Goal: Download file/media: Obtain a digital file from the website

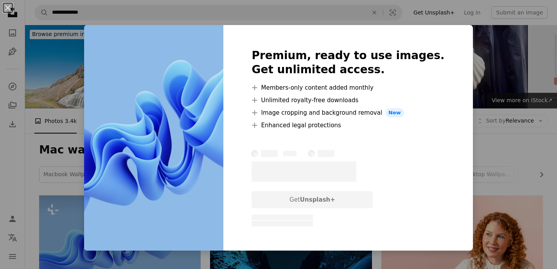
scroll to position [110, 0]
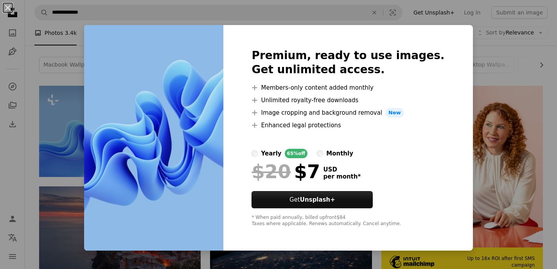
click at [91, 104] on div "An X shape Premium, ready to use images. Get unlimited access. A plus sign Memb…" at bounding box center [278, 134] width 557 height 269
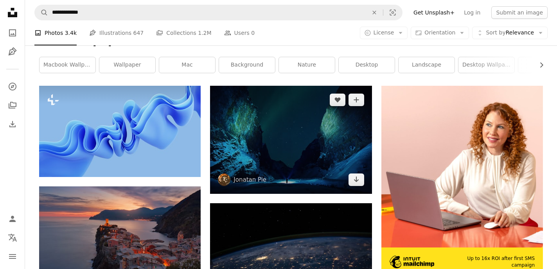
click at [311, 159] on img at bounding box center [291, 140] width 162 height 108
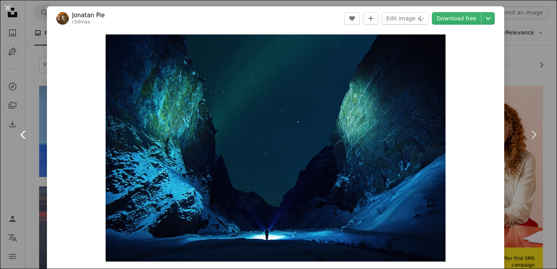
click at [31, 104] on link "Chevron left" at bounding box center [23, 134] width 47 height 75
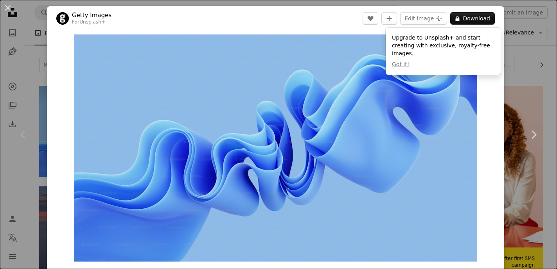
click at [38, 156] on div "Chevron left" at bounding box center [23, 134] width 47 height 75
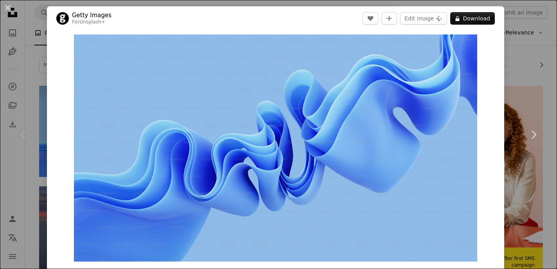
click at [34, 119] on div "Chevron left" at bounding box center [23, 134] width 47 height 75
click at [537, 212] on div "An X shape Chevron left Chevron right Getty Images For Unsplash+ A heart A plus…" at bounding box center [278, 134] width 557 height 269
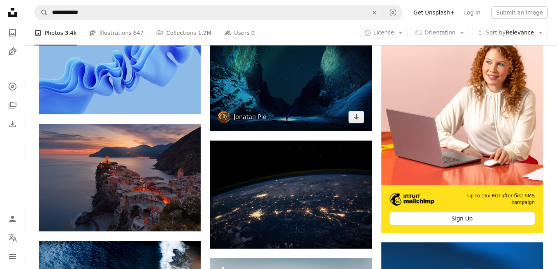
scroll to position [188, 0]
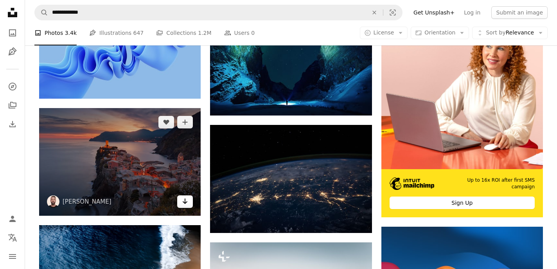
click at [184, 203] on icon "Arrow pointing down" at bounding box center [185, 200] width 6 height 9
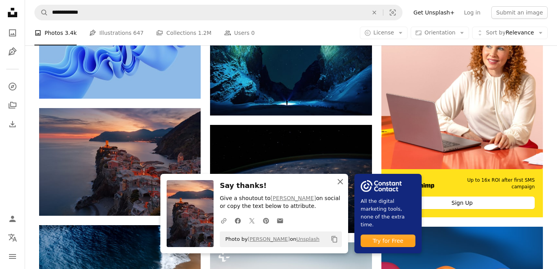
click at [341, 181] on icon "button" at bounding box center [340, 181] width 5 height 5
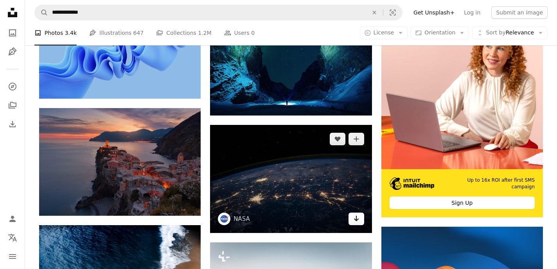
click at [358, 221] on icon "Arrow pointing down" at bounding box center [356, 218] width 6 height 9
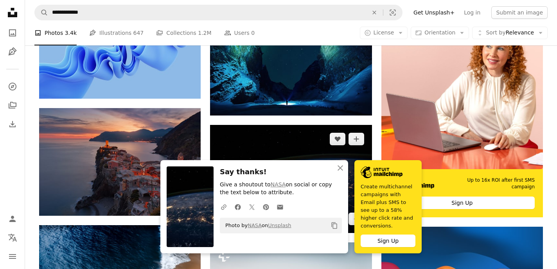
click at [317, 158] on img at bounding box center [291, 179] width 162 height 108
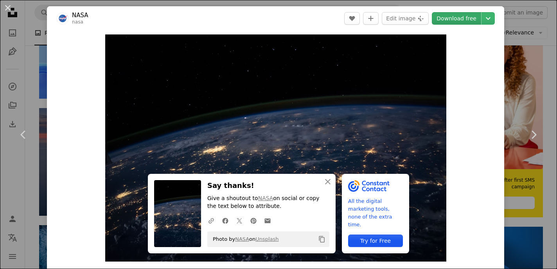
click at [460, 17] on link "Download free" at bounding box center [456, 18] width 49 height 13
click at [464, 22] on link "Download free" at bounding box center [456, 18] width 49 height 13
click at [31, 91] on div "An X shape Chevron left Chevron right An X shape Close Say thanks! Give a shout…" at bounding box center [278, 134] width 557 height 269
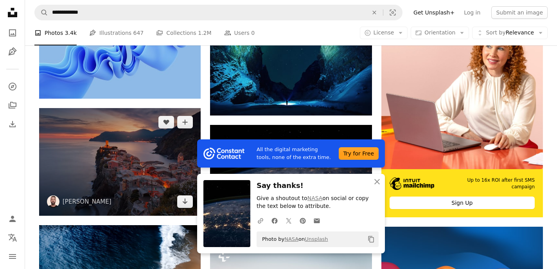
click at [151, 161] on img at bounding box center [120, 162] width 162 height 108
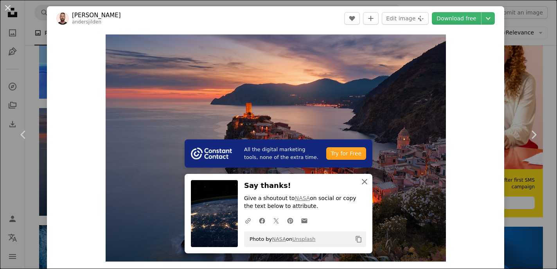
click at [364, 183] on icon "An X shape" at bounding box center [364, 181] width 9 height 9
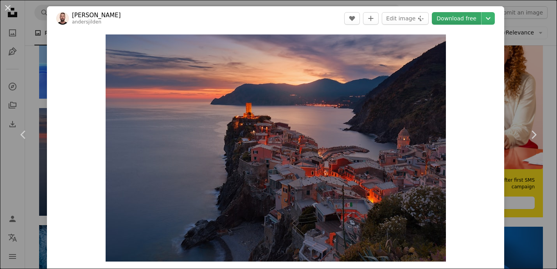
click at [467, 20] on link "Download free" at bounding box center [456, 18] width 49 height 13
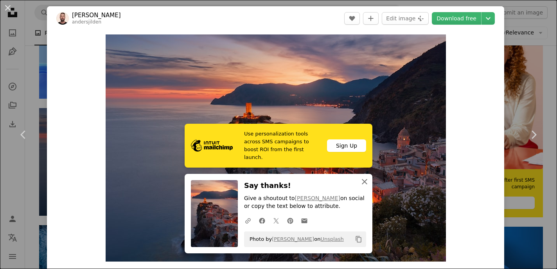
click at [363, 181] on icon "An X shape" at bounding box center [364, 181] width 9 height 9
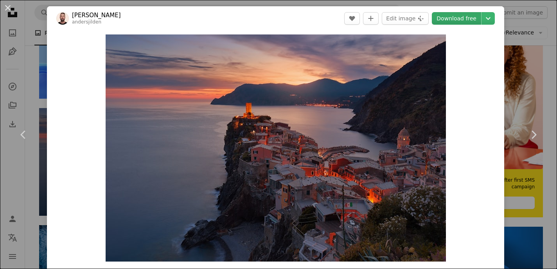
click at [457, 15] on link "Download free" at bounding box center [456, 18] width 49 height 13
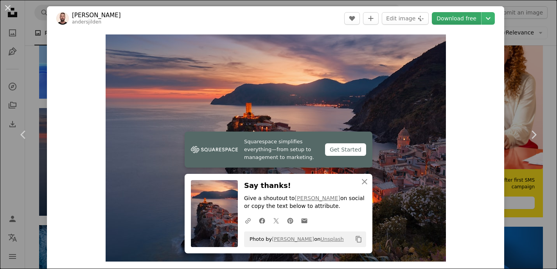
click at [462, 23] on link "Download free" at bounding box center [456, 18] width 49 height 13
click at [533, 135] on icon "Chevron right" at bounding box center [533, 134] width 13 height 13
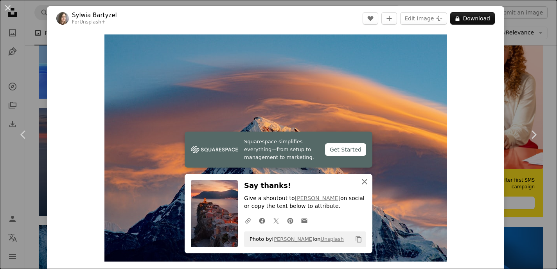
click at [363, 181] on icon "An X shape" at bounding box center [364, 181] width 9 height 9
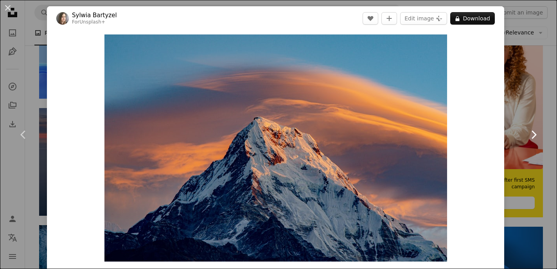
click at [530, 135] on icon "Chevron right" at bounding box center [533, 134] width 13 height 13
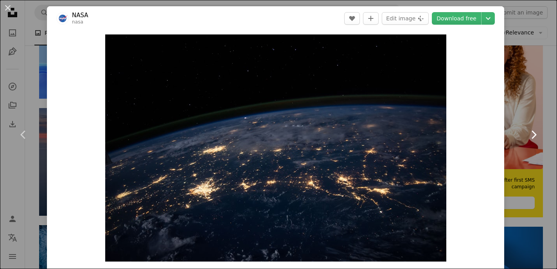
click at [530, 134] on icon "Chevron right" at bounding box center [533, 134] width 13 height 13
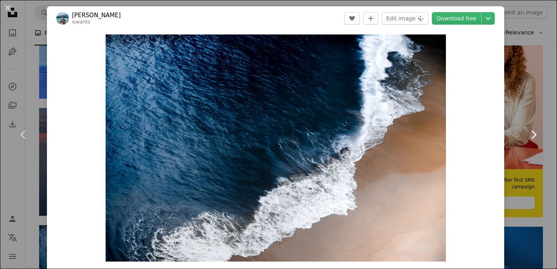
click at [530, 134] on icon "Chevron right" at bounding box center [533, 134] width 13 height 13
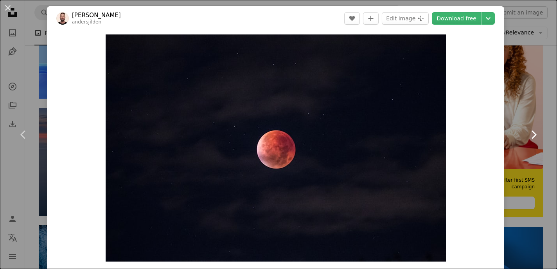
click at [530, 134] on icon "Chevron right" at bounding box center [533, 134] width 13 height 13
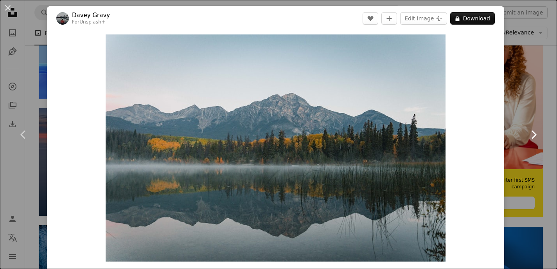
click at [530, 134] on icon "Chevron right" at bounding box center [533, 134] width 13 height 13
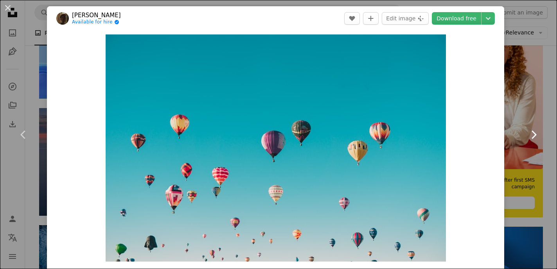
click at [530, 134] on icon "Chevron right" at bounding box center [533, 134] width 13 height 13
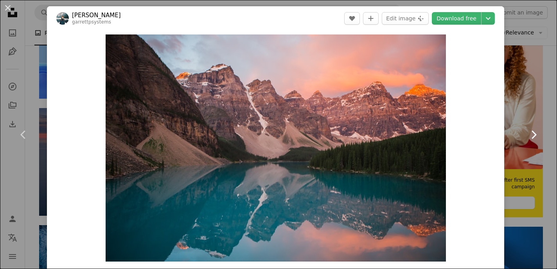
click at [530, 134] on icon "Chevron right" at bounding box center [533, 134] width 13 height 13
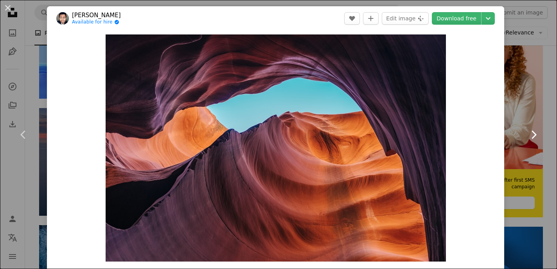
click at [530, 134] on icon "Chevron right" at bounding box center [533, 134] width 13 height 13
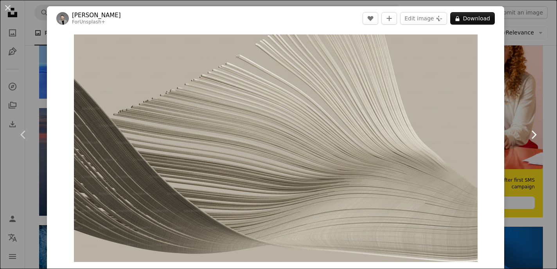
click at [530, 134] on icon "Chevron right" at bounding box center [533, 134] width 13 height 13
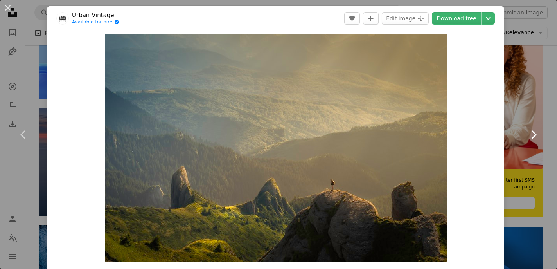
click at [530, 134] on icon "Chevron right" at bounding box center [533, 134] width 13 height 13
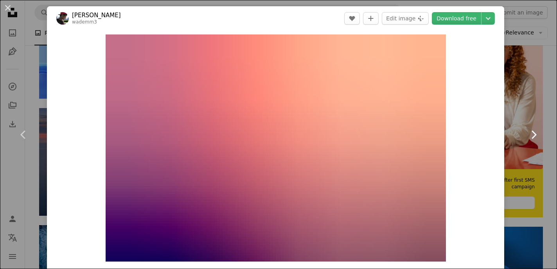
click at [530, 134] on icon "Chevron right" at bounding box center [533, 134] width 13 height 13
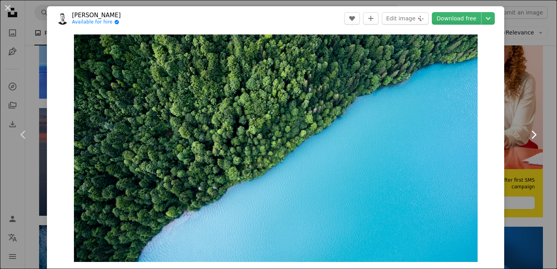
click at [530, 134] on icon "Chevron right" at bounding box center [533, 134] width 13 height 13
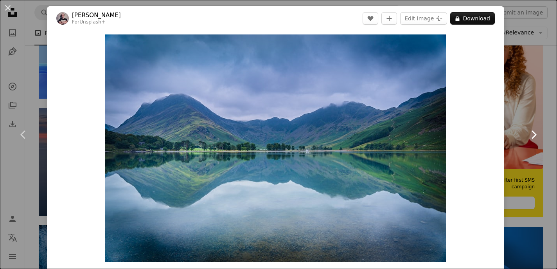
click at [530, 134] on icon "Chevron right" at bounding box center [533, 134] width 13 height 13
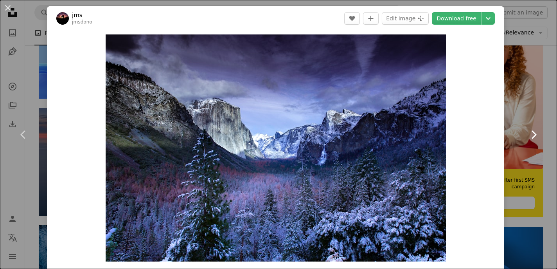
click at [530, 134] on icon "Chevron right" at bounding box center [533, 134] width 13 height 13
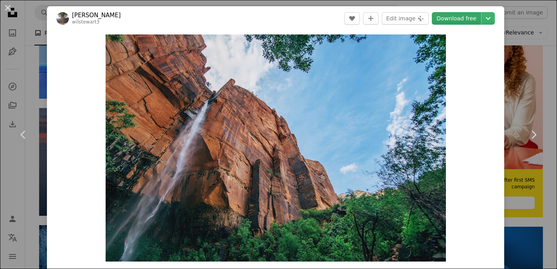
click at [469, 19] on link "Download free" at bounding box center [456, 18] width 49 height 13
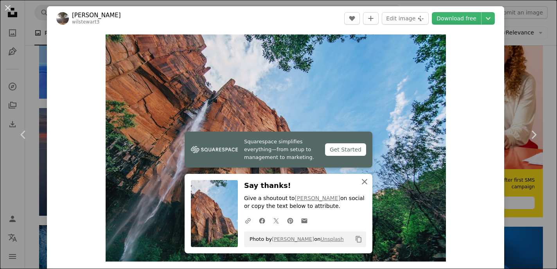
click at [363, 181] on icon "An X shape" at bounding box center [364, 181] width 9 height 9
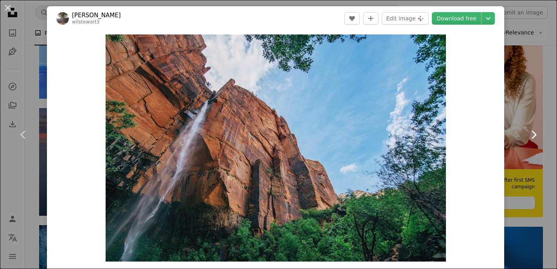
click at [532, 131] on icon "Chevron right" at bounding box center [533, 134] width 13 height 13
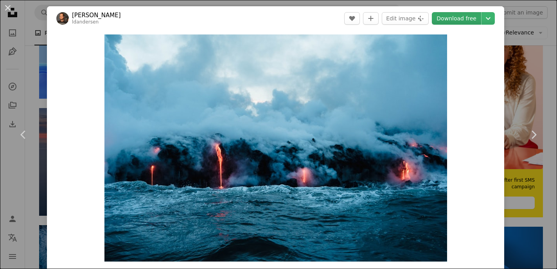
click at [462, 20] on link "Download free" at bounding box center [456, 18] width 49 height 13
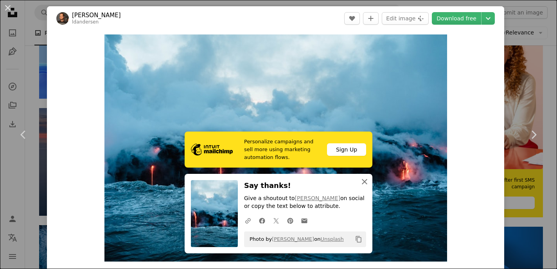
click at [364, 179] on icon "An X shape" at bounding box center [364, 181] width 9 height 9
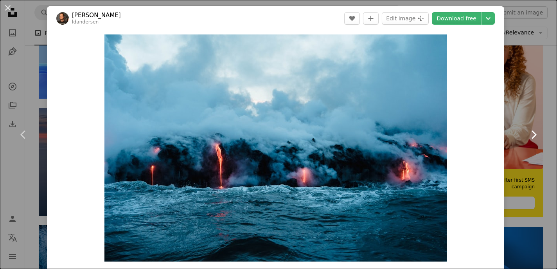
click at [531, 133] on icon "Chevron right" at bounding box center [533, 134] width 13 height 13
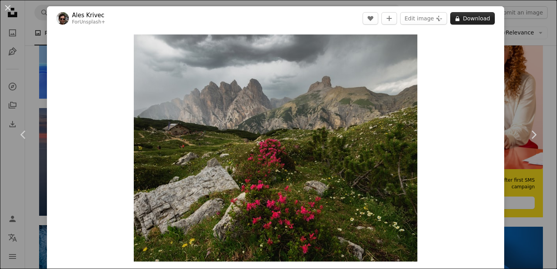
click at [483, 18] on button "A lock Download" at bounding box center [472, 18] width 45 height 13
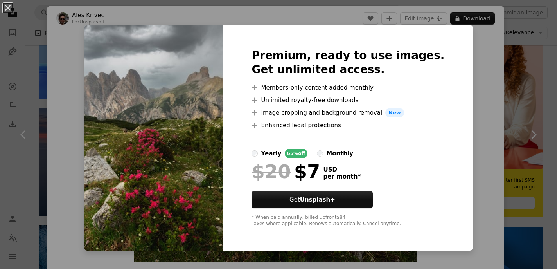
click at [473, 88] on div "An X shape Premium, ready to use images. Get unlimited access. A plus sign Memb…" at bounding box center [278, 134] width 557 height 269
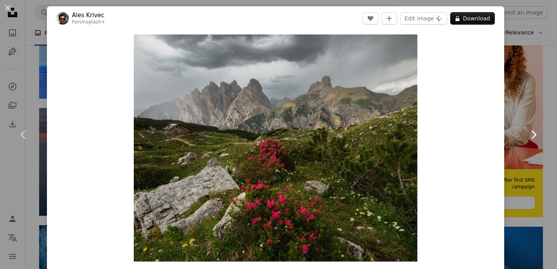
click at [532, 133] on icon "Chevron right" at bounding box center [533, 134] width 13 height 13
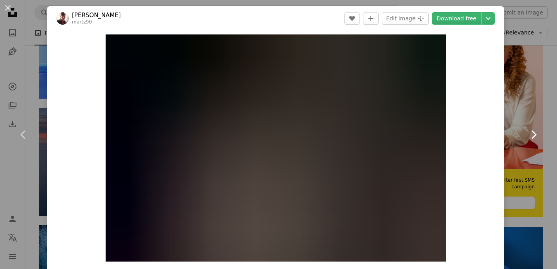
click at [532, 133] on icon "Chevron right" at bounding box center [533, 134] width 13 height 13
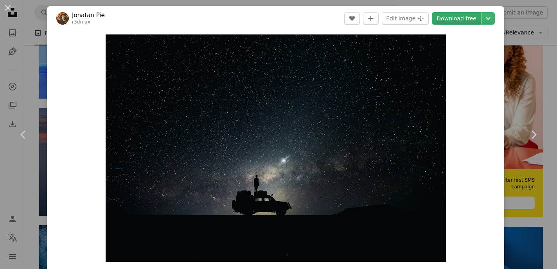
click at [472, 20] on link "Download free" at bounding box center [456, 18] width 49 height 13
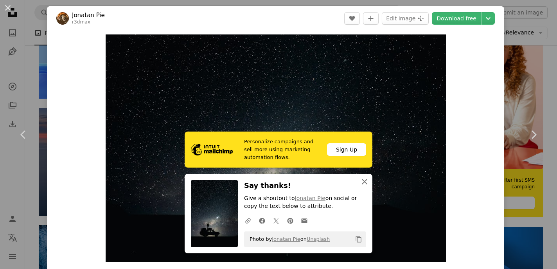
click at [363, 183] on icon "button" at bounding box center [364, 181] width 5 height 5
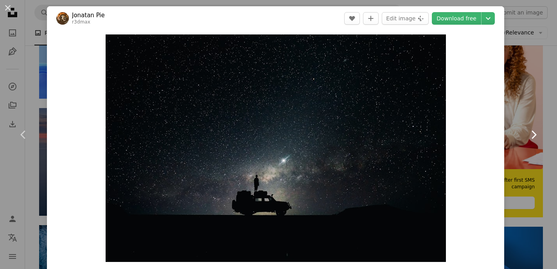
click at [533, 135] on icon "Chevron right" at bounding box center [533, 134] width 13 height 13
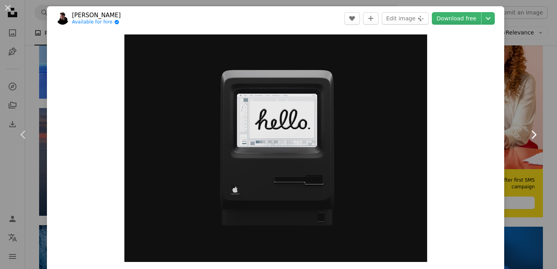
click at [533, 135] on icon "Chevron right" at bounding box center [533, 134] width 13 height 13
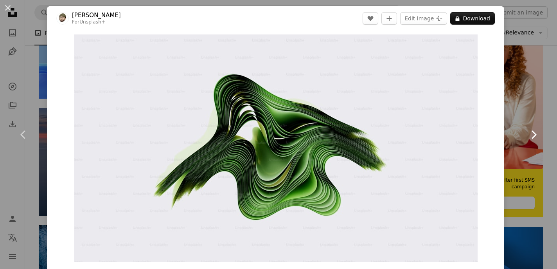
click at [533, 135] on icon "Chevron right" at bounding box center [533, 134] width 13 height 13
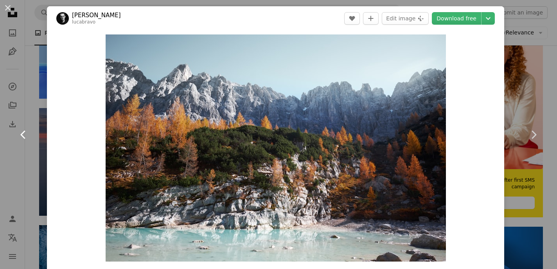
click at [19, 137] on icon "Chevron left" at bounding box center [23, 134] width 13 height 13
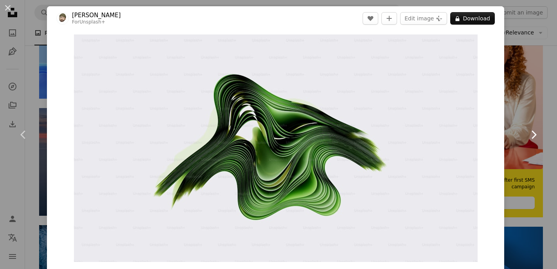
click at [534, 133] on icon at bounding box center [534, 134] width 5 height 8
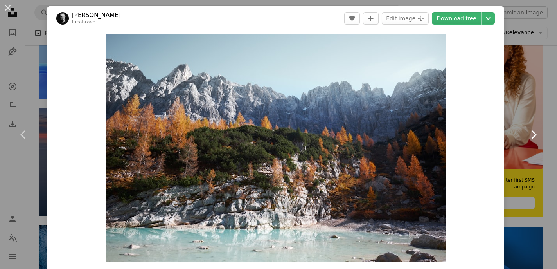
click at [534, 133] on icon at bounding box center [534, 134] width 5 height 8
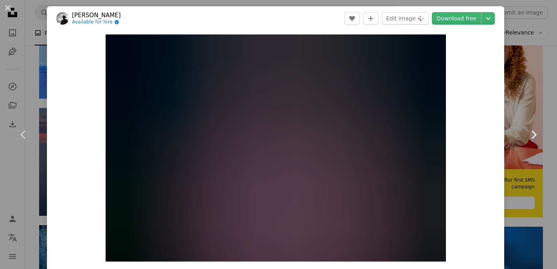
click at [534, 133] on icon at bounding box center [534, 134] width 5 height 8
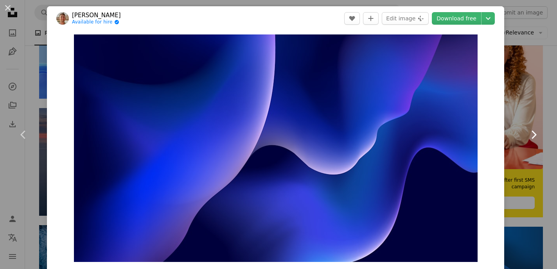
click at [534, 133] on icon at bounding box center [534, 134] width 5 height 8
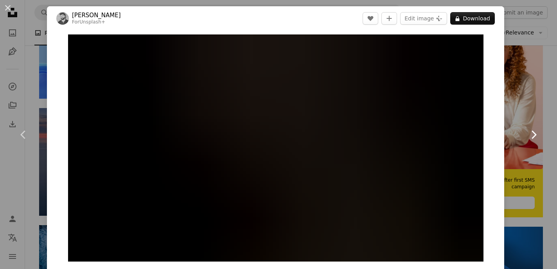
click at [534, 133] on icon at bounding box center [534, 134] width 5 height 8
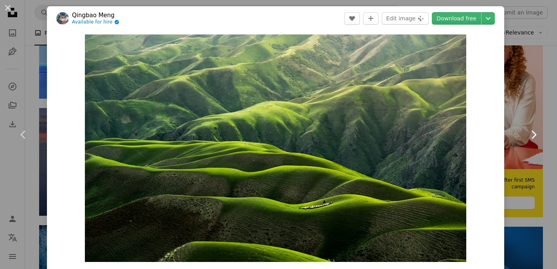
click at [534, 133] on icon at bounding box center [534, 134] width 5 height 8
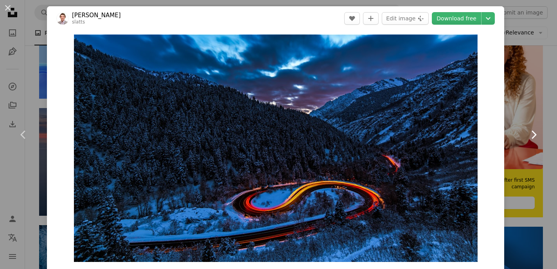
click at [534, 133] on icon at bounding box center [534, 134] width 5 height 8
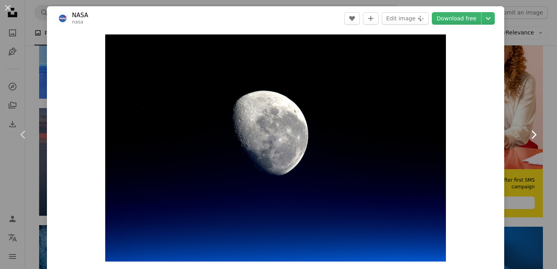
click at [534, 133] on icon at bounding box center [534, 134] width 5 height 8
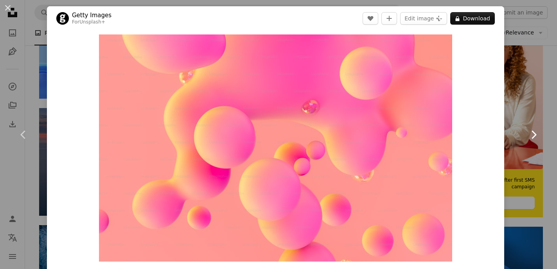
click at [534, 133] on icon at bounding box center [534, 134] width 5 height 8
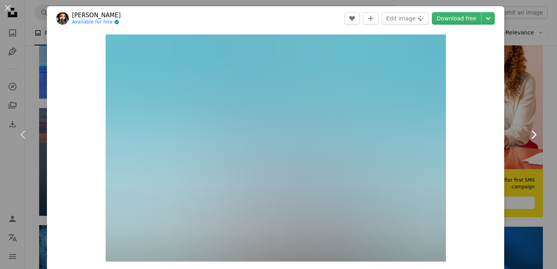
click at [534, 133] on icon at bounding box center [534, 134] width 5 height 8
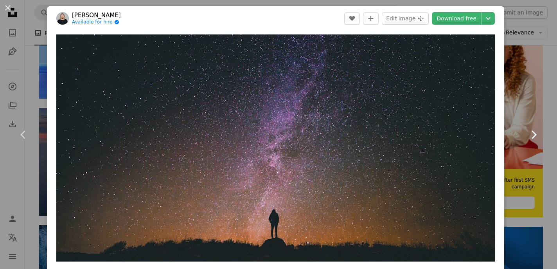
click at [534, 133] on icon at bounding box center [534, 134] width 5 height 8
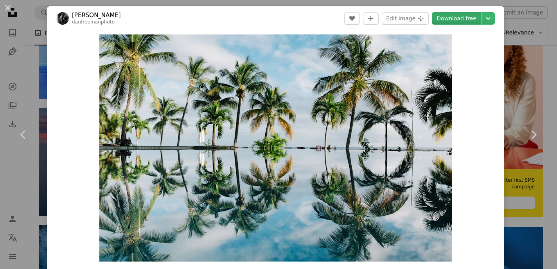
click at [470, 15] on link "Download free" at bounding box center [456, 18] width 49 height 13
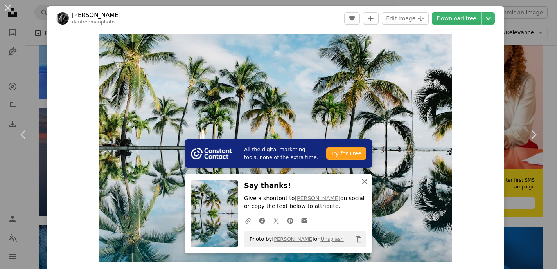
click at [365, 180] on icon "An X shape" at bounding box center [364, 181] width 9 height 9
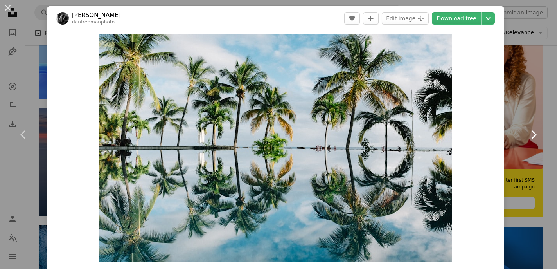
click at [532, 137] on icon at bounding box center [534, 134] width 5 height 8
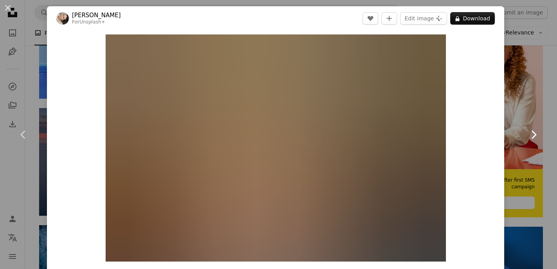
click at [534, 137] on icon "Chevron right" at bounding box center [533, 134] width 13 height 13
